Goal: Task Accomplishment & Management: Use online tool/utility

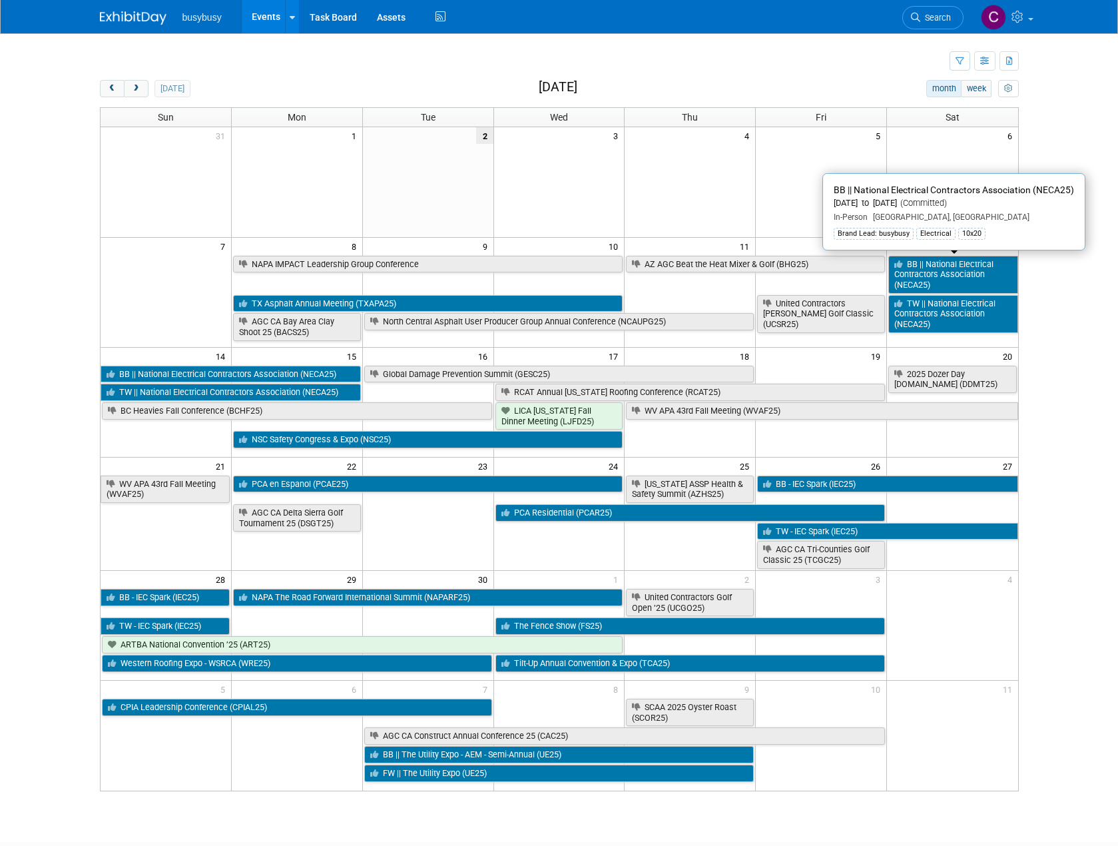
click at [963, 275] on link "BB || National Electrical Contractors Association (NECA25)" at bounding box center [952, 275] width 129 height 38
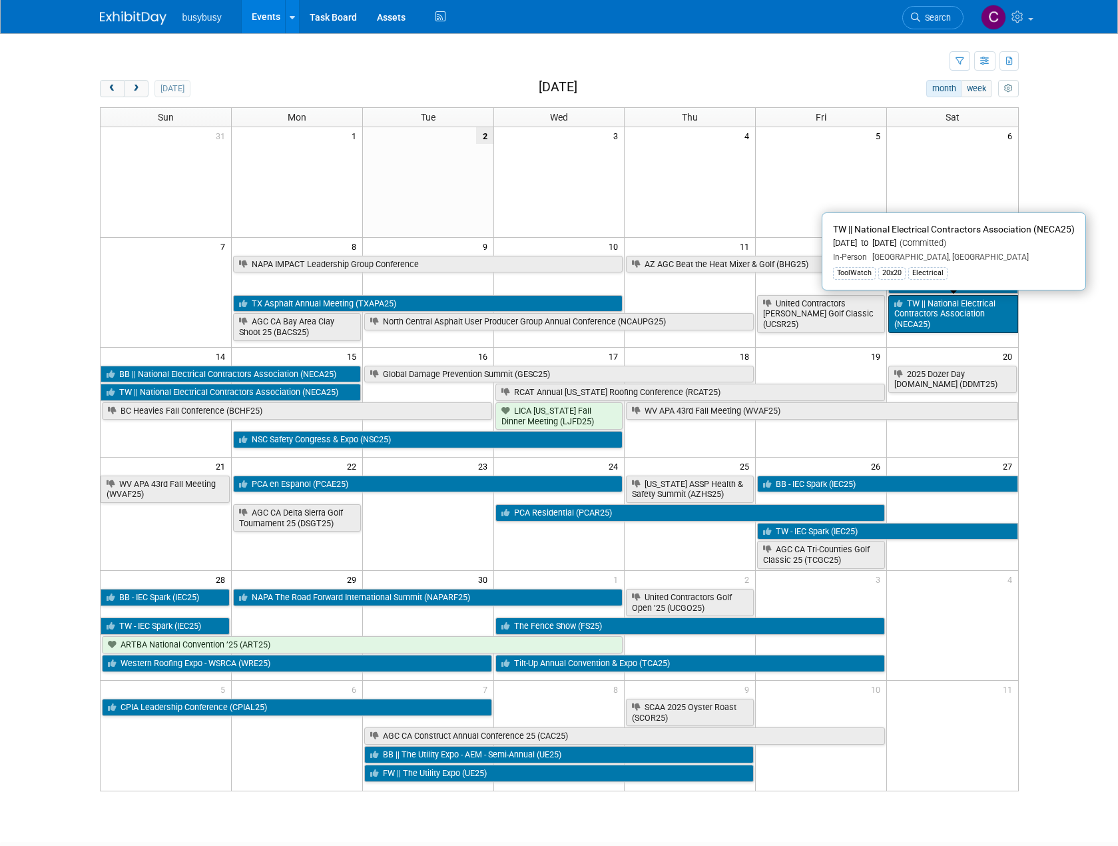
click at [929, 312] on link "TW || National Electrical Contractors Association (NECA25)" at bounding box center [952, 314] width 129 height 38
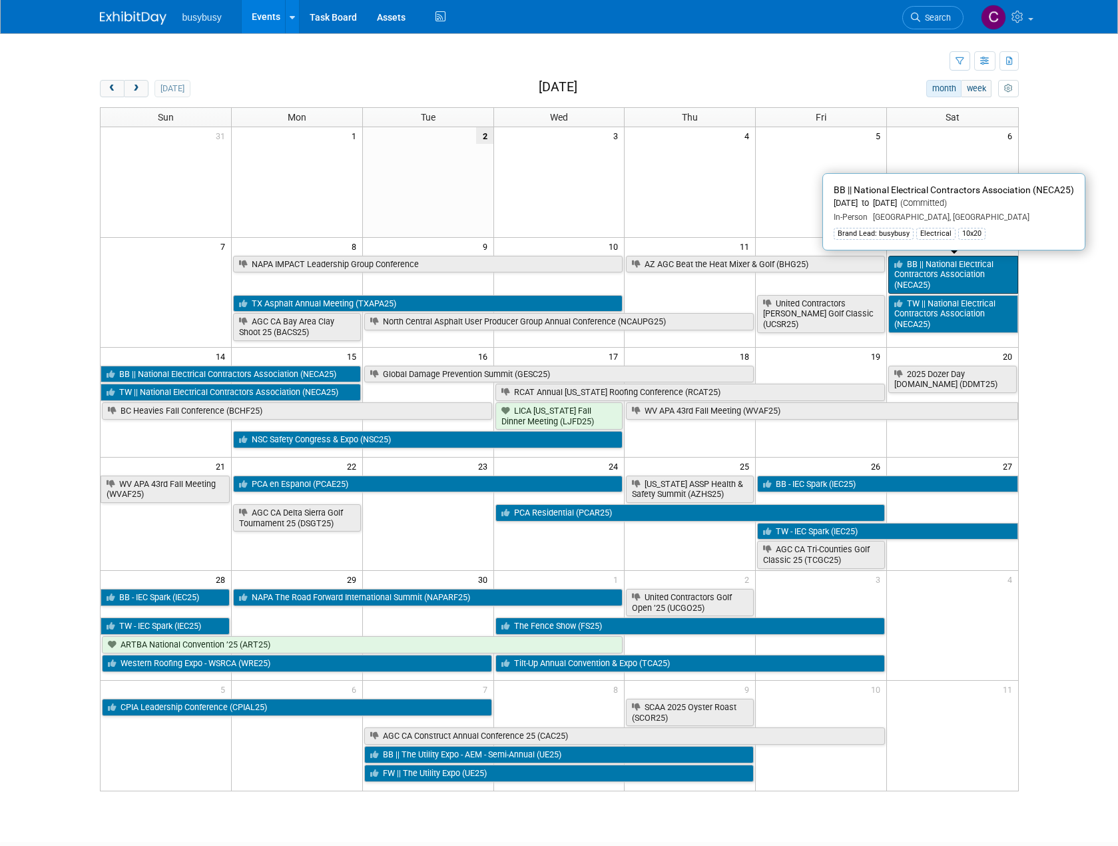
click at [950, 274] on link "BB || National Electrical Contractors Association (NECA25)" at bounding box center [952, 275] width 129 height 38
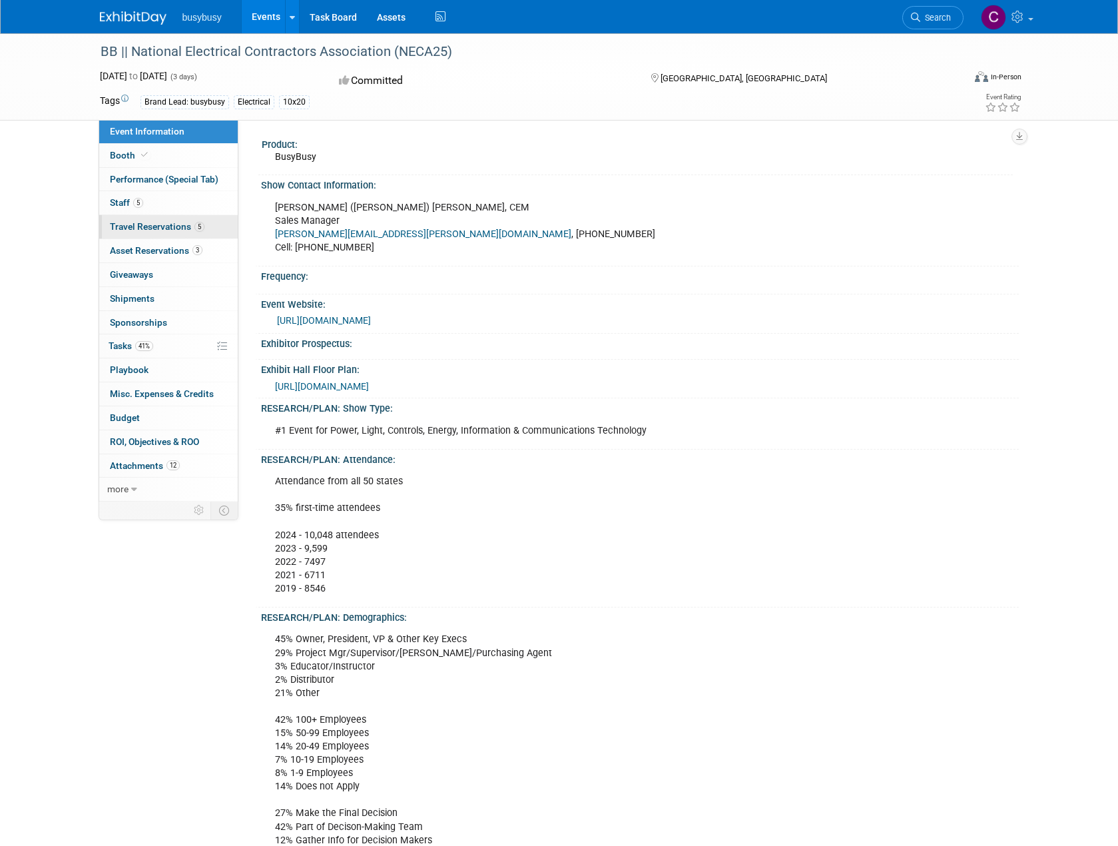
click at [175, 223] on span "Travel Reservations 5" at bounding box center [157, 226] width 95 height 11
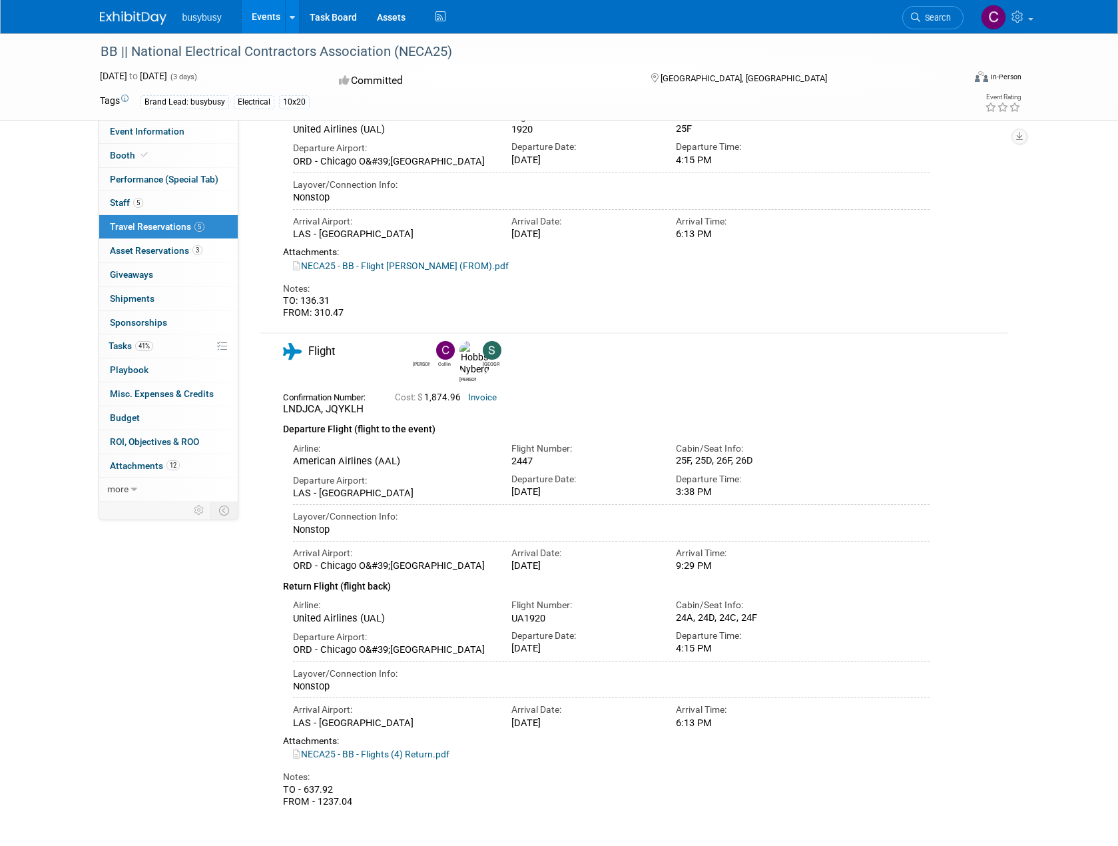
scroll to position [1465, 0]
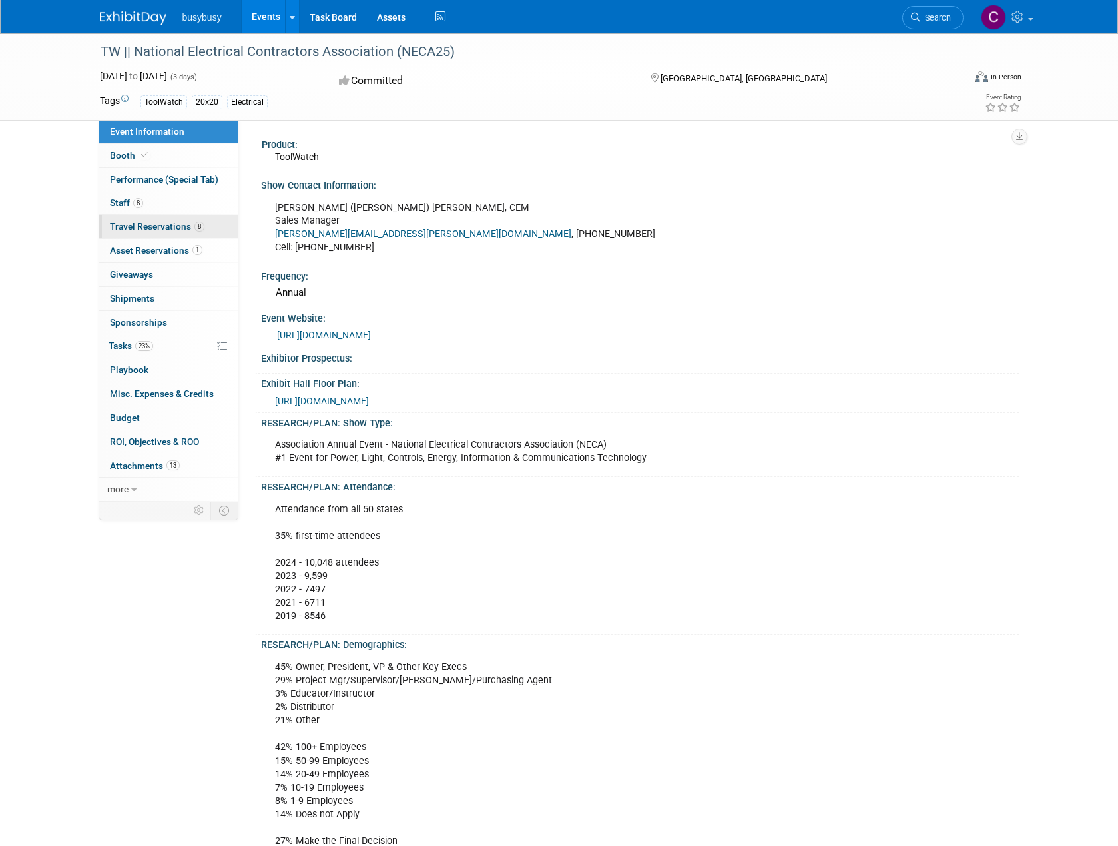
click at [170, 232] on link "8 Travel Reservations 8" at bounding box center [168, 226] width 139 height 23
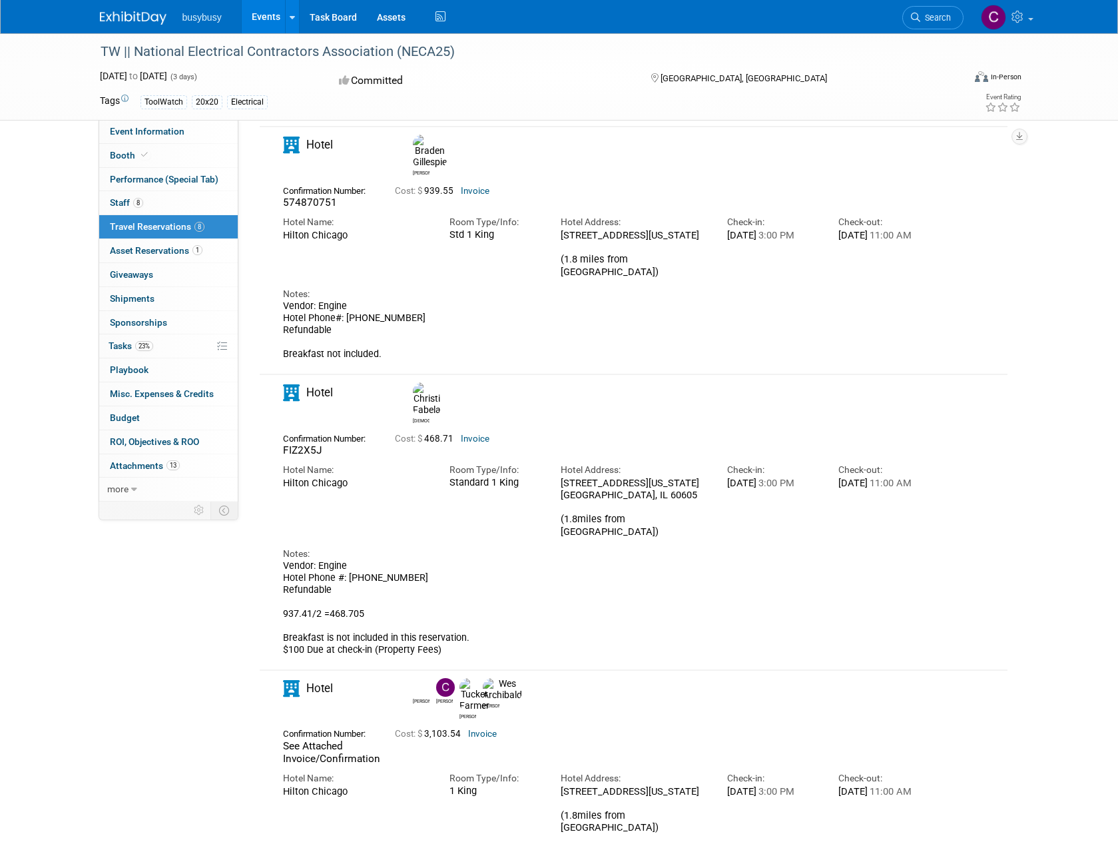
scroll to position [67, 0]
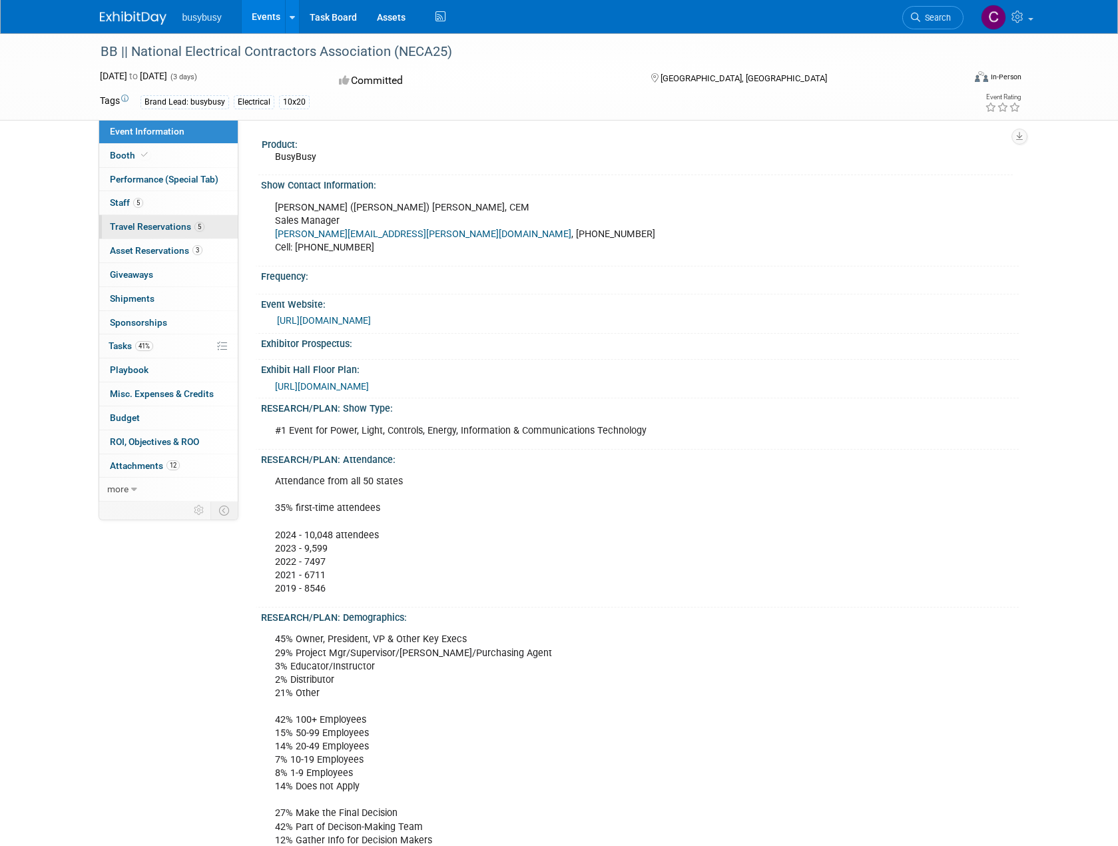
click at [175, 233] on link "5 Travel Reservations 5" at bounding box center [168, 226] width 139 height 23
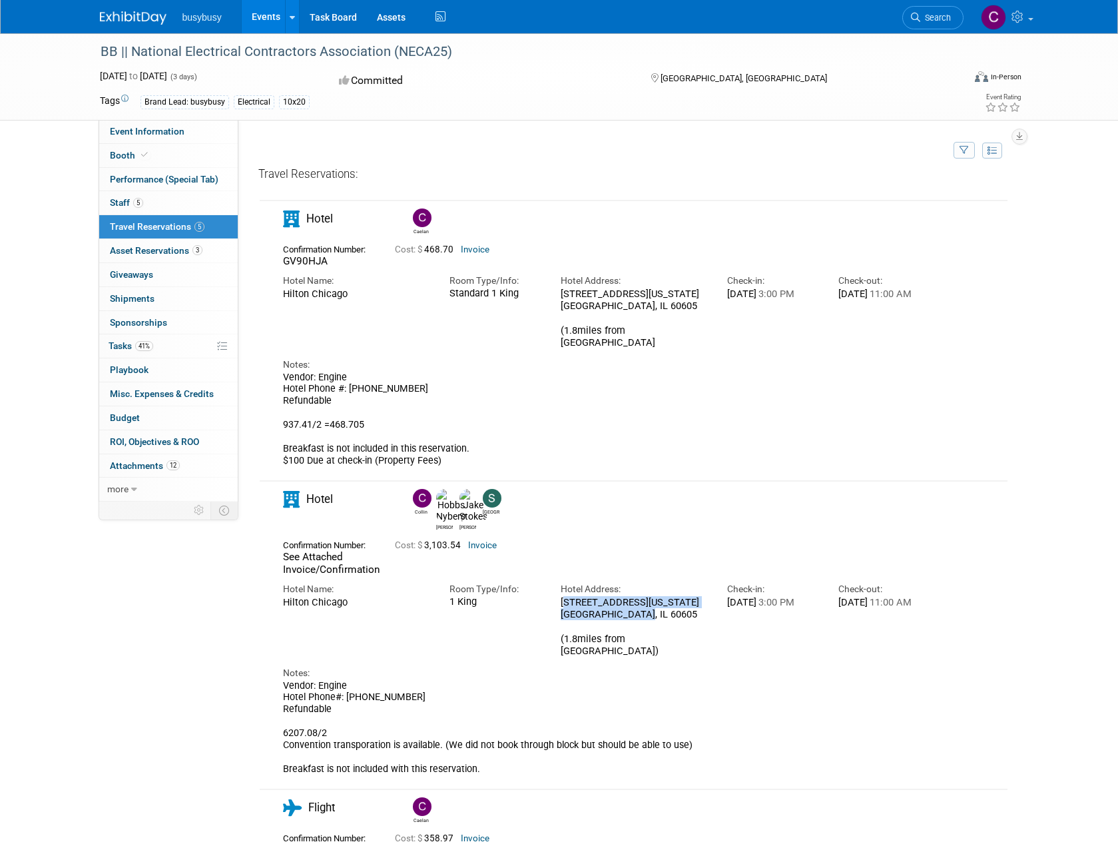
drag, startPoint x: 561, startPoint y: 575, endPoint x: 655, endPoint y: 587, distance: 95.3
click at [655, 596] on div "720 S Michigan Ave Chicago, IL 60605 (1.8miles from convention center)" at bounding box center [634, 626] width 147 height 61
copy div "720 S Michigan Ave Chicago, IL 60605"
